Goal: Task Accomplishment & Management: Use online tool/utility

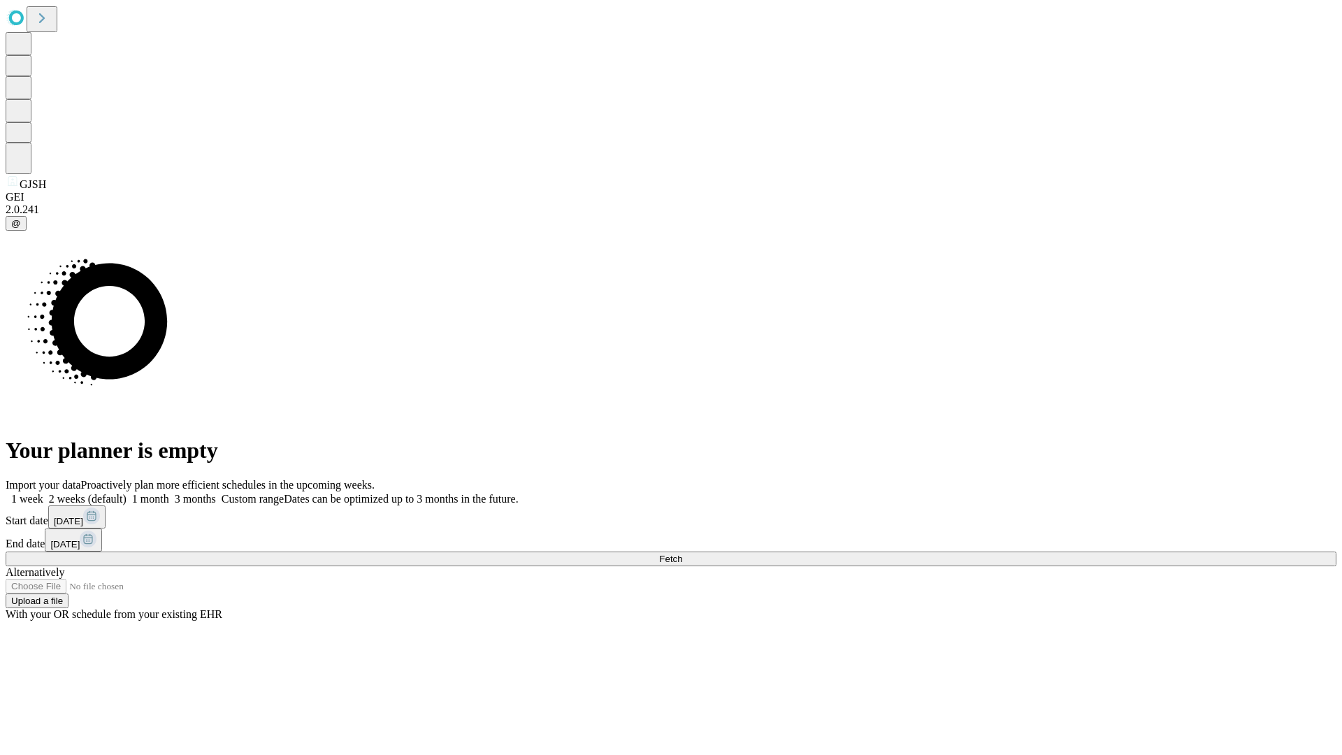
click at [682, 554] on span "Fetch" at bounding box center [670, 559] width 23 height 10
